Goal: Task Accomplishment & Management: Complete application form

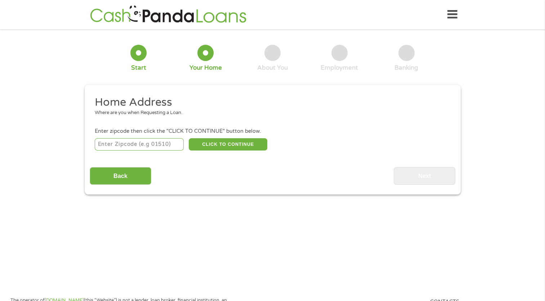
click at [131, 142] on input "number" at bounding box center [139, 144] width 89 height 12
type input "59102"
click at [209, 146] on button "CLICK TO CONTINUE" at bounding box center [228, 144] width 79 height 12
type input "59102"
type input "[PERSON_NAME]"
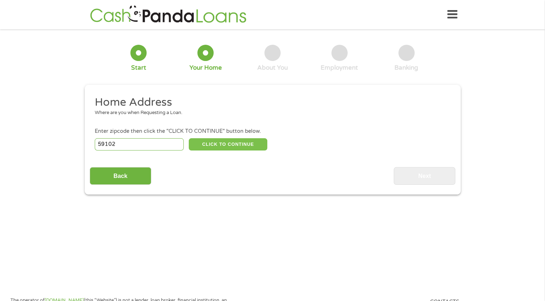
select select "[US_STATE]"
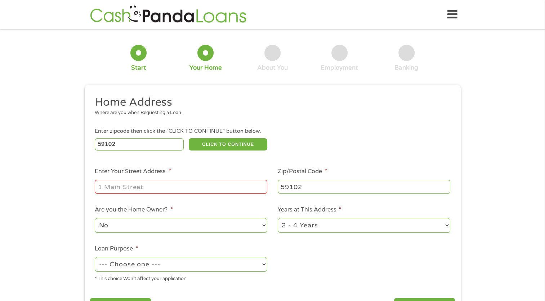
click at [160, 187] on input "Enter Your Street Address *" at bounding box center [181, 186] width 173 height 14
type input "[STREET_ADDRESS]"
click at [230, 263] on select "--- Choose one --- Pay Bills Debt Consolidation Home Improvement Major Purchase…" at bounding box center [181, 264] width 173 height 15
select select "medicalexpenses"
click at [95, 257] on select "--- Choose one --- Pay Bills Debt Consolidation Home Improvement Major Purchase…" at bounding box center [181, 264] width 173 height 15
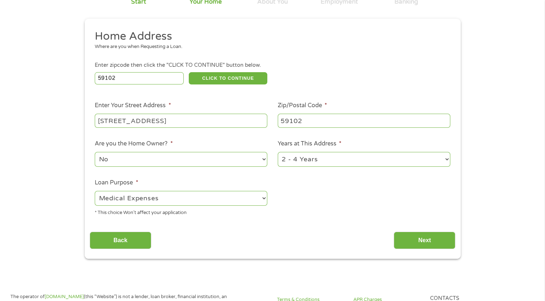
scroll to position [75, 0]
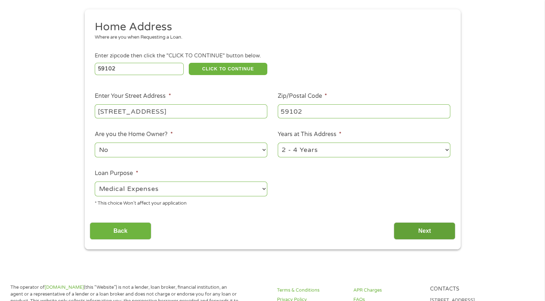
click at [433, 230] on input "Next" at bounding box center [425, 231] width 62 height 18
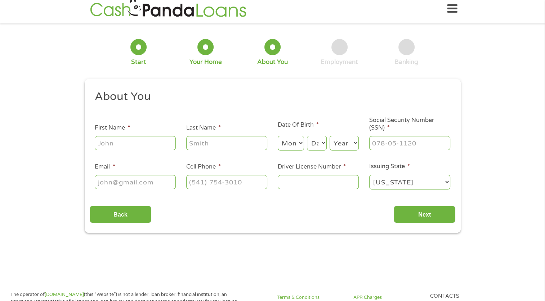
scroll to position [0, 0]
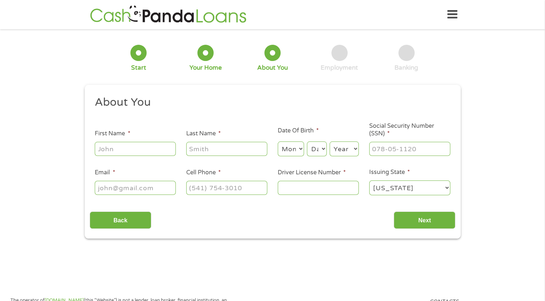
click at [148, 151] on input "First Name *" at bounding box center [135, 149] width 81 height 14
type input "marc"
click at [207, 151] on input "Last Name *" at bounding box center [226, 149] width 81 height 14
type input "[PERSON_NAME]"
click at [300, 148] on select "Month 1 2 3 4 5 6 7 8 9 10 11 12" at bounding box center [291, 148] width 26 height 15
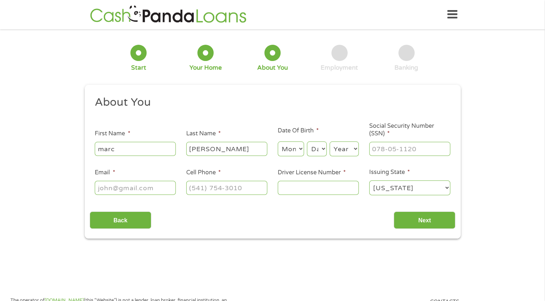
select select "7"
click at [278, 142] on select "Month 1 2 3 4 5 6 7 8 9 10 11 12" at bounding box center [291, 148] width 26 height 15
click at [316, 147] on select "Day 1 2 3 4 5 6 7 8 9 10 11 12 13 14 15 16 17 18 19 20 21 22 23 24 25 26 27 28 …" at bounding box center [316, 148] width 19 height 15
select select "10"
click at [307, 142] on select "Day 1 2 3 4 5 6 7 8 9 10 11 12 13 14 15 16 17 18 19 20 21 22 23 24 25 26 27 28 …" at bounding box center [316, 148] width 19 height 15
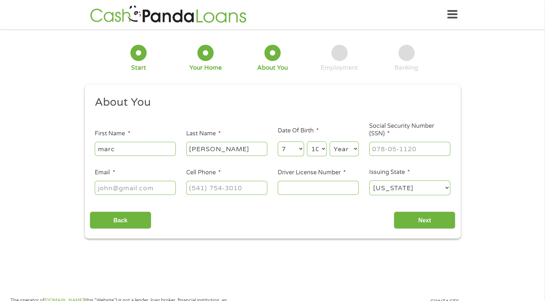
click at [338, 148] on select "Year [DATE] 2006 2005 2004 2003 2002 2001 2000 1999 1998 1997 1996 1995 1994 19…" at bounding box center [344, 148] width 29 height 15
select select "1985"
click at [330, 142] on select "Year [DATE] 2006 2005 2004 2003 2002 2001 2000 1999 1998 1997 1996 1995 1994 19…" at bounding box center [344, 148] width 29 height 15
click at [387, 144] on input "___-__-____" at bounding box center [409, 149] width 81 height 14
type input "606-10-8752"
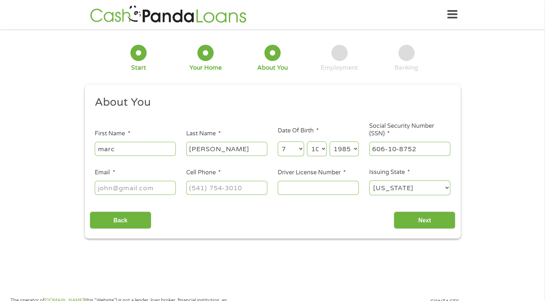
click at [150, 190] on input "Email *" at bounding box center [135, 188] width 81 height 14
type input "[EMAIL_ADDRESS][DOMAIN_NAME]"
click at [207, 185] on input "(___) ___-____" at bounding box center [226, 188] width 81 height 14
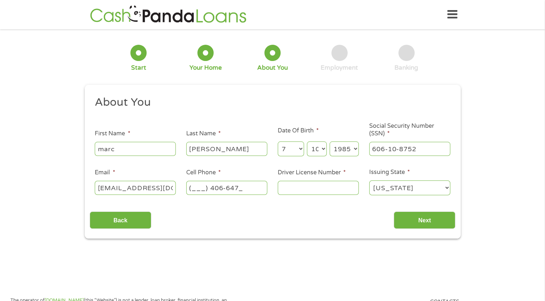
type input "(___) 406-6472"
click at [288, 187] on input "Driver License Number *" at bounding box center [318, 188] width 81 height 14
type input "AAA0000586883"
click at [417, 218] on input "Next" at bounding box center [425, 220] width 62 height 18
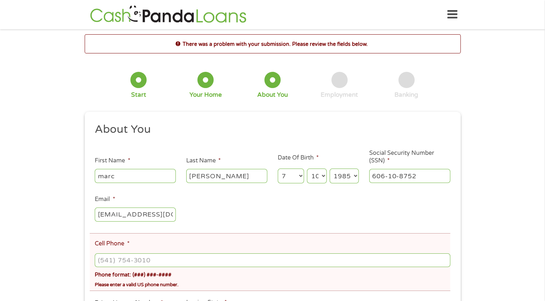
scroll to position [3, 3]
click at [130, 261] on input "(___) ___-____" at bounding box center [272, 260] width 355 height 14
click at [105, 260] on input "(___) ___-4066" at bounding box center [272, 260] width 355 height 14
click at [165, 262] on input "(___) ___-4066" at bounding box center [272, 260] width 355 height 14
type input "[PHONE_NUMBER]"
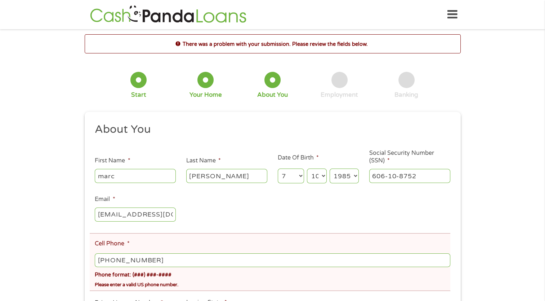
click at [202, 283] on div "Please enter a valid US phone number." at bounding box center [272, 283] width 355 height 10
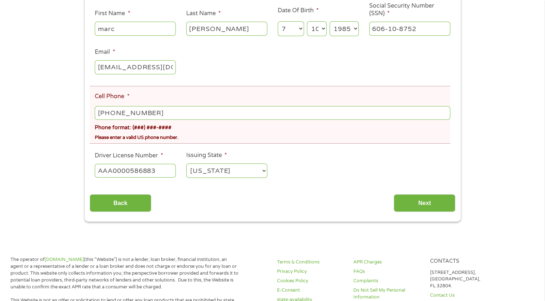
scroll to position [150, 0]
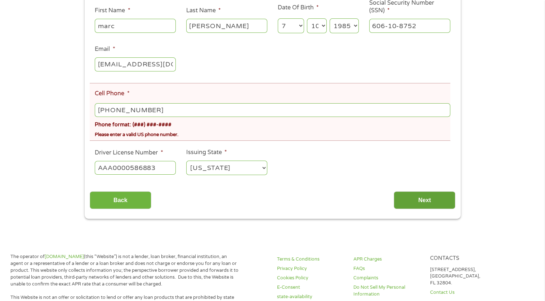
click at [442, 199] on input "Next" at bounding box center [425, 200] width 62 height 18
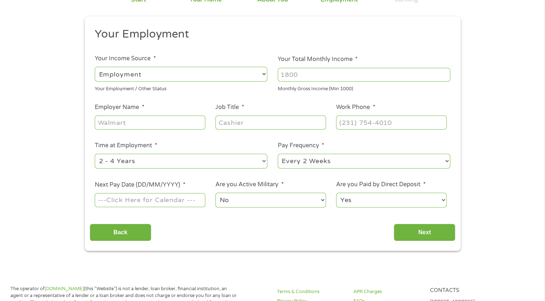
scroll to position [0, 0]
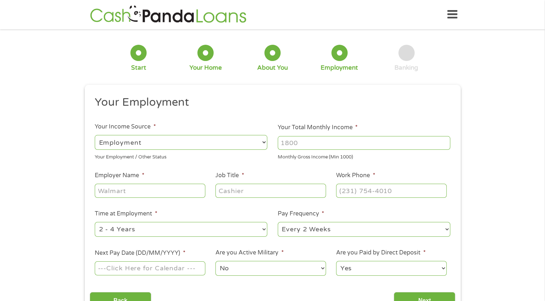
click at [324, 224] on select "--- Choose one --- Every 2 Weeks Every Week Monthly Semi-Monthly" at bounding box center [364, 229] width 173 height 15
select select "semimonthly"
click at [278, 222] on select "--- Choose one --- Every 2 Weeks Every Week Monthly Semi-Monthly" at bounding box center [364, 229] width 173 height 15
click at [177, 266] on input "Next Pay Date (DD/MM/YYYY) *" at bounding box center [150, 268] width 110 height 14
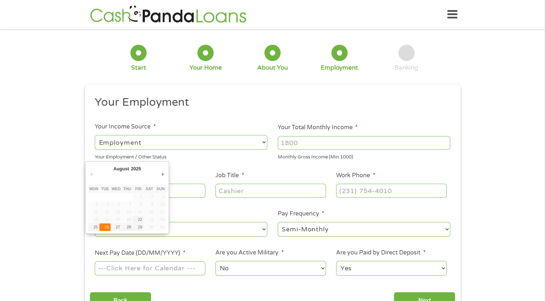
type input "[DATE]"
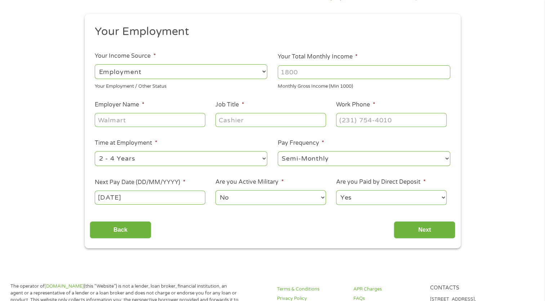
scroll to position [71, 0]
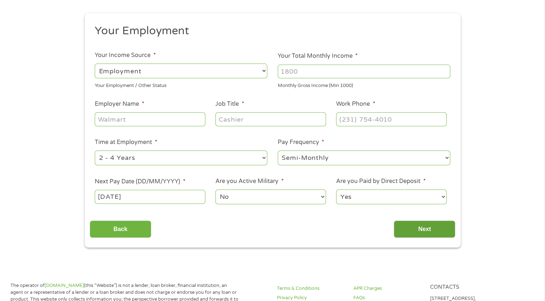
click at [432, 226] on input "Next" at bounding box center [425, 229] width 62 height 18
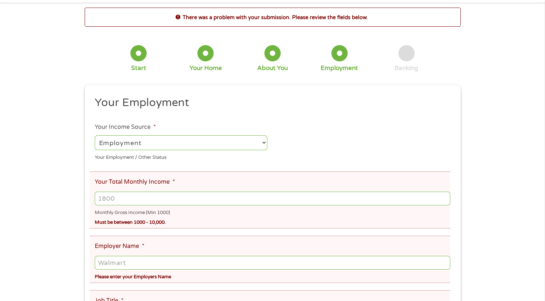
scroll to position [0, 0]
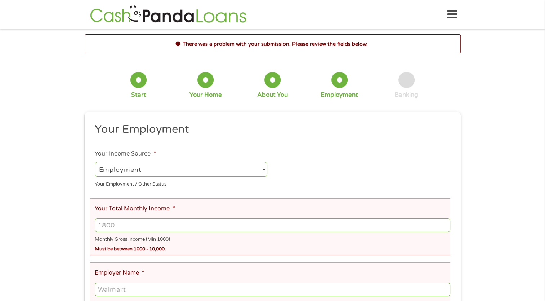
click at [141, 225] on input "Your Total Monthly Income *" at bounding box center [272, 225] width 355 height 14
type input "3849"
click at [137, 288] on input "Employer Name *" at bounding box center [272, 289] width 355 height 14
type input "round tuit"
click at [545, 12] on header "Home Get Loan Offer How it works FAQs Blog Cash Loans Quick Loans Online Loans …" at bounding box center [272, 14] width 545 height 29
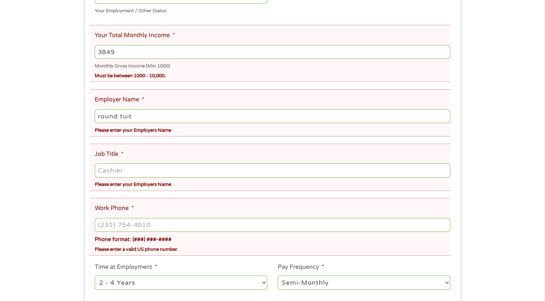
scroll to position [193, 0]
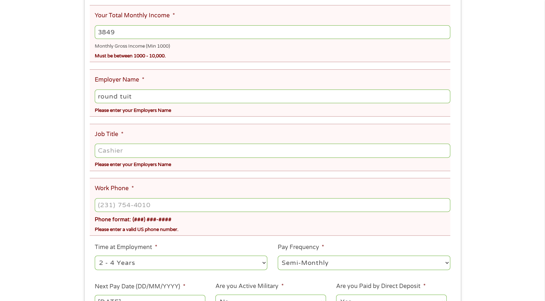
click at [136, 154] on input "Job Title *" at bounding box center [272, 150] width 355 height 14
type input "lawn"
click at [112, 208] on input "(___) ___-____" at bounding box center [272, 205] width 355 height 14
type input "[PHONE_NUMBER]"
click at [251, 230] on div "Please enter a valid US phone number." at bounding box center [272, 228] width 355 height 10
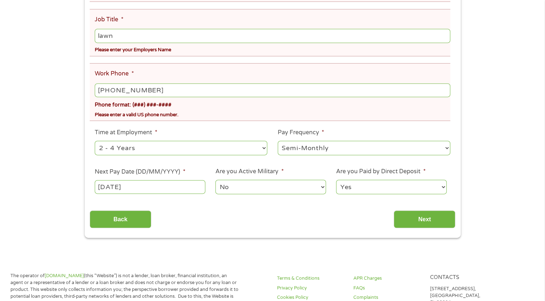
scroll to position [315, 0]
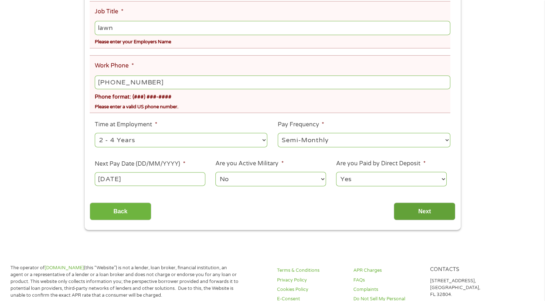
click at [431, 215] on input "Next" at bounding box center [425, 211] width 62 height 18
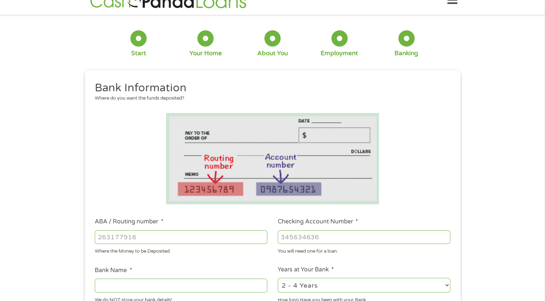
scroll to position [0, 0]
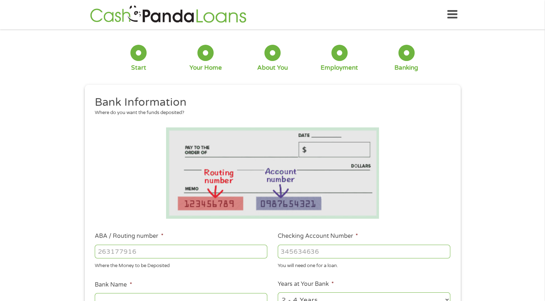
click at [139, 254] on input "ABA / Routing number *" at bounding box center [181, 251] width 173 height 14
type input "292970825"
type input "GLACIER BANK"
type input "292970825"
click at [300, 250] on input "Checking Account Number *" at bounding box center [364, 251] width 173 height 14
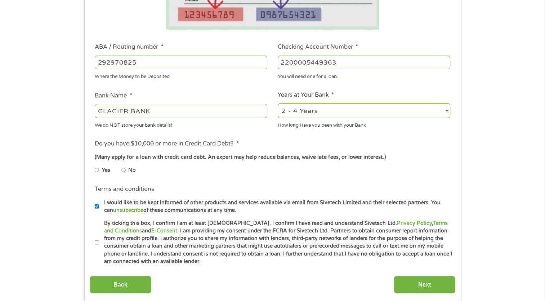
scroll to position [190, 0]
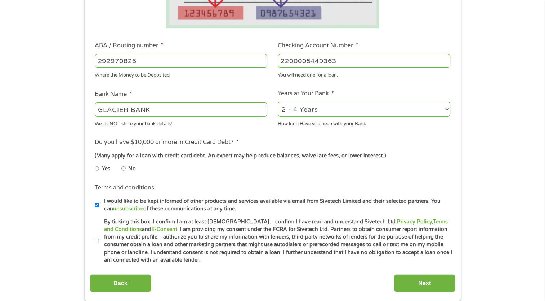
type input "2200005449363"
click at [123, 167] on input "No" at bounding box center [123, 169] width 4 height 12
radio input "true"
click at [97, 241] on input "By ticking this box, I confirm I am at least [DEMOGRAPHIC_DATA]. I confirm I ha…" at bounding box center [97, 241] width 4 height 12
checkbox input "true"
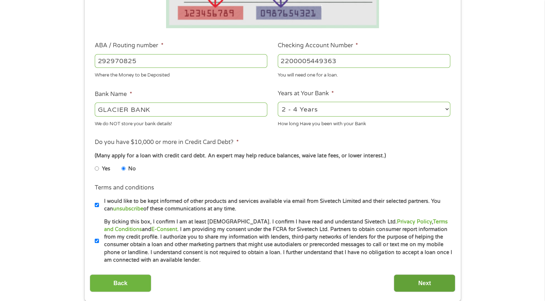
click at [419, 280] on input "Next" at bounding box center [425, 283] width 62 height 18
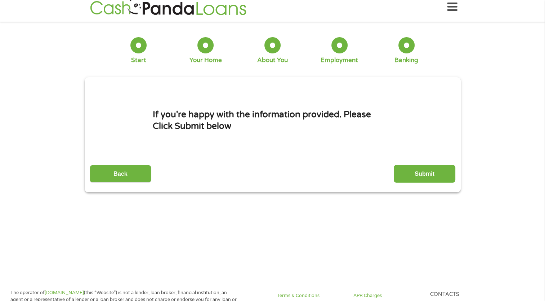
scroll to position [0, 0]
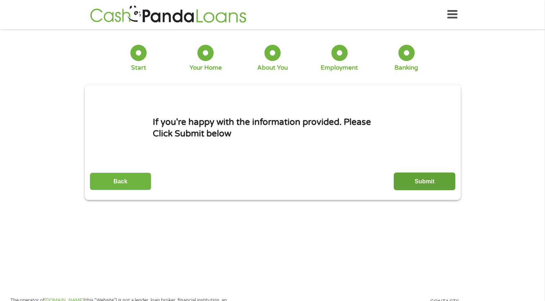
click at [418, 181] on input "Submit" at bounding box center [425, 181] width 62 height 18
